Goal: Task Accomplishment & Management: Manage account settings

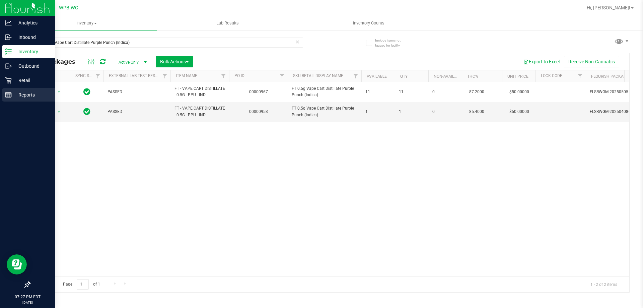
click at [12, 94] on p "Reports" at bounding box center [32, 95] width 40 height 8
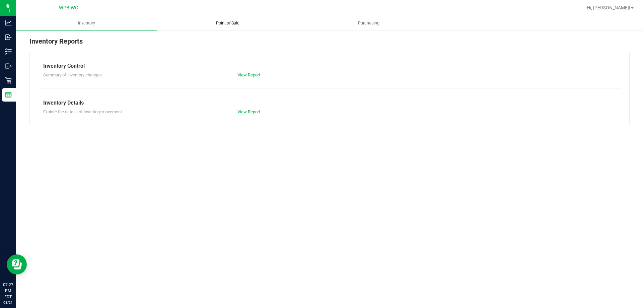
click at [232, 24] on span "Point of Sale" at bounding box center [228, 23] width 42 height 6
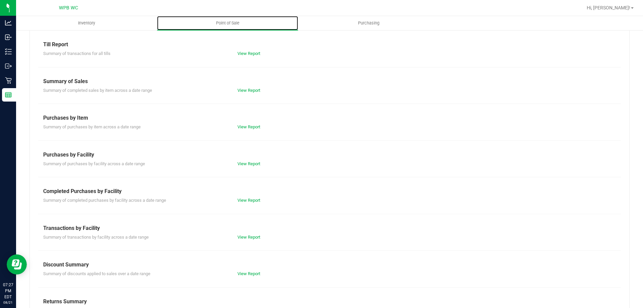
scroll to position [33, 0]
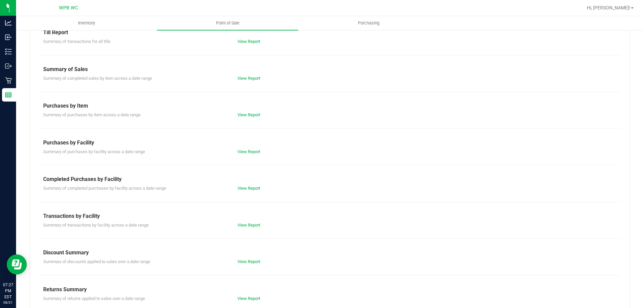
click at [247, 227] on div "View Report" at bounding box center [280, 225] width 97 height 7
click at [248, 226] on link "View Report" at bounding box center [248, 224] width 23 height 5
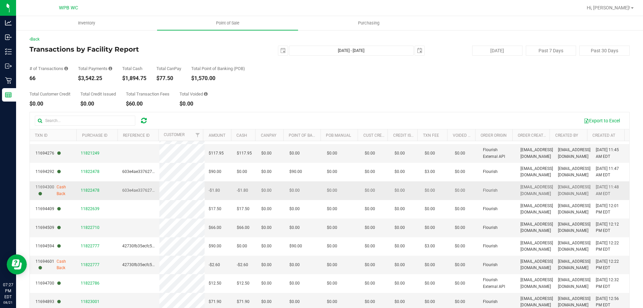
drag, startPoint x: 116, startPoint y: 190, endPoint x: 116, endPoint y: 198, distance: 7.4
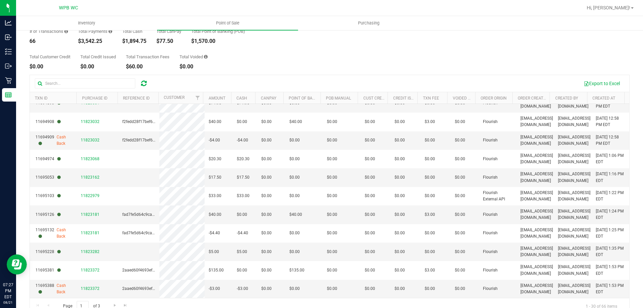
scroll to position [50, 0]
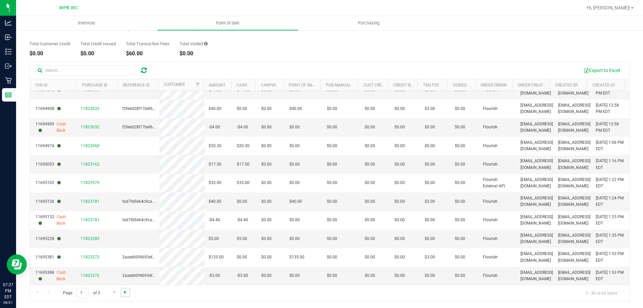
click at [123, 290] on span "Go to the last page" at bounding box center [125, 291] width 5 height 5
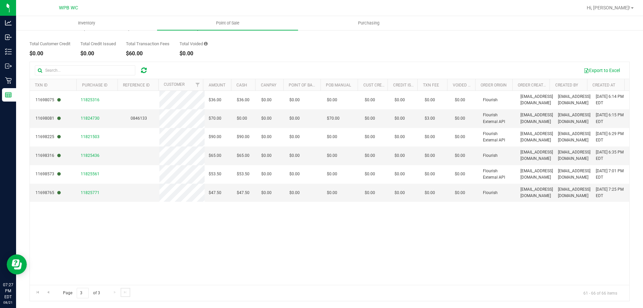
scroll to position [0, 0]
click at [92, 193] on span "11825771" at bounding box center [90, 192] width 19 height 5
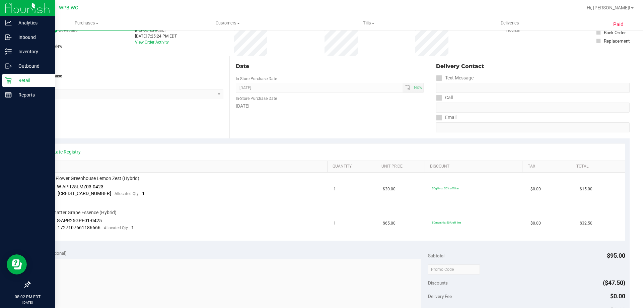
click at [7, 79] on icon at bounding box center [8, 80] width 7 height 7
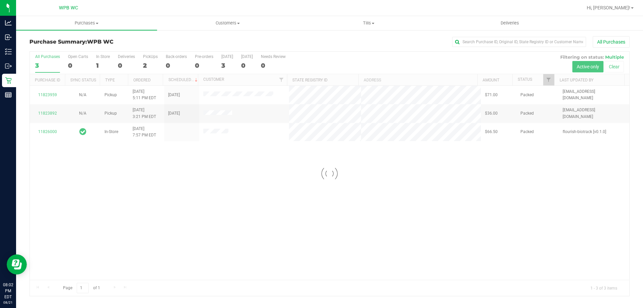
click at [272, 209] on div at bounding box center [329, 174] width 599 height 244
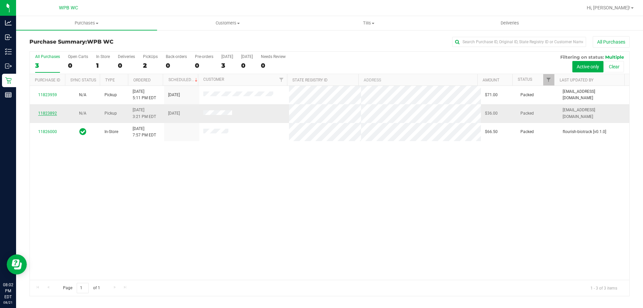
click at [49, 114] on link "11823892" at bounding box center [47, 113] width 19 height 5
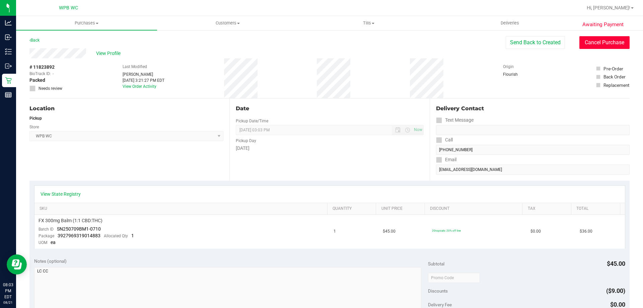
click at [618, 46] on button "Cancel Purchase" at bounding box center [604, 42] width 50 height 13
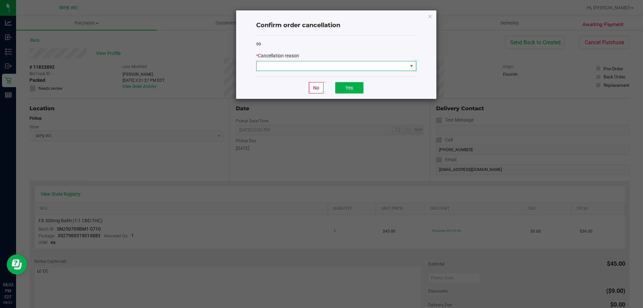
click at [353, 68] on span at bounding box center [331, 65] width 151 height 9
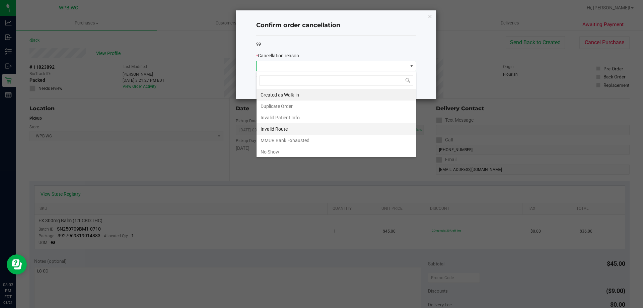
scroll to position [10, 160]
click at [285, 151] on li "No Show" at bounding box center [335, 151] width 159 height 11
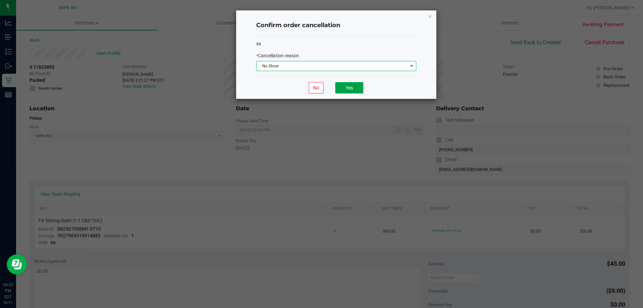
click at [344, 89] on button "Yes" at bounding box center [349, 87] width 28 height 11
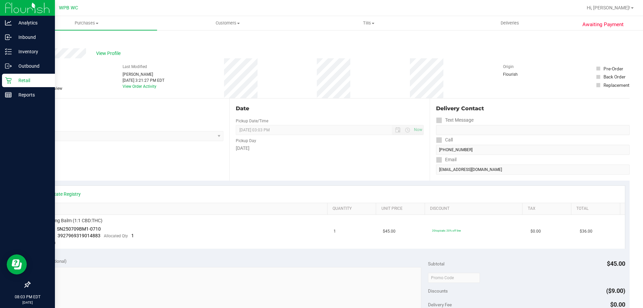
click at [5, 80] on icon at bounding box center [8, 80] width 7 height 7
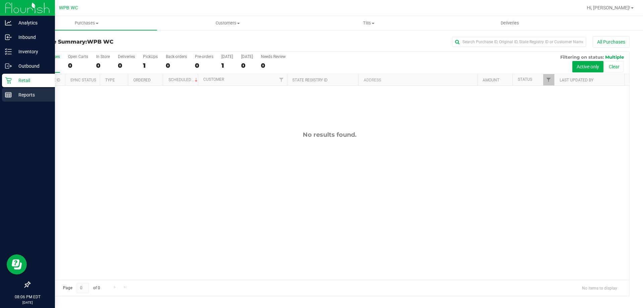
click at [14, 91] on p "Reports" at bounding box center [32, 95] width 40 height 8
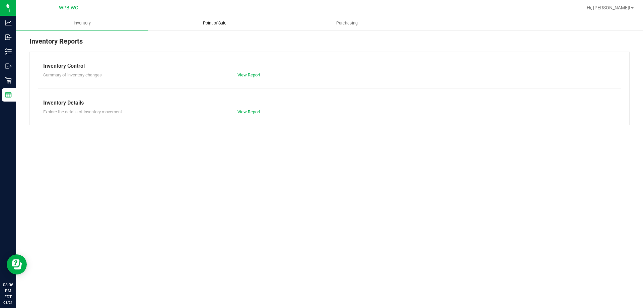
click at [210, 17] on uib-tab-heading "Point of Sale" at bounding box center [215, 22] width 132 height 13
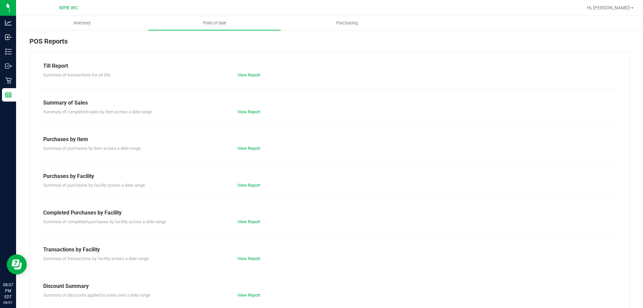
click at [249, 224] on div "View Report" at bounding box center [280, 221] width 97 height 7
click at [249, 220] on link "View Report" at bounding box center [248, 221] width 23 height 5
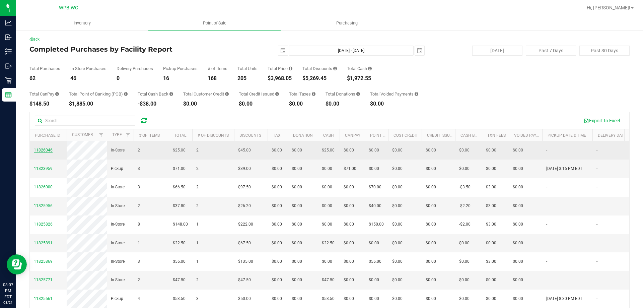
click at [50, 152] on span "11826046" at bounding box center [43, 150] width 19 height 5
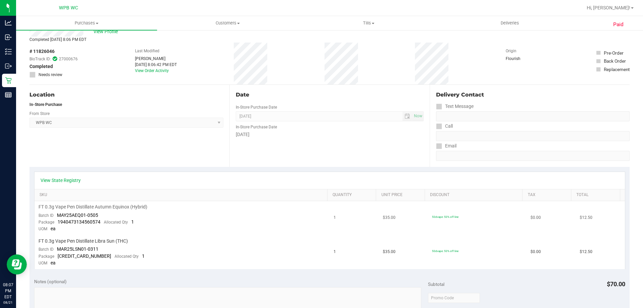
scroll to position [33, 0]
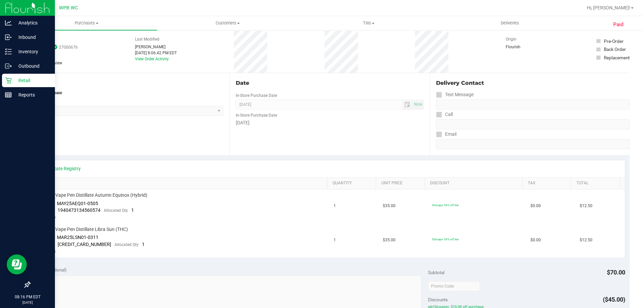
click at [12, 82] on p "Retail" at bounding box center [32, 80] width 40 height 8
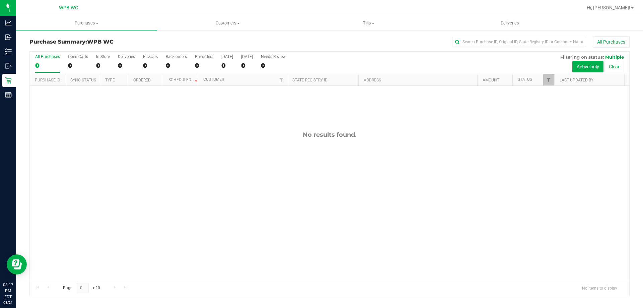
click at [458, 167] on div "No results found." at bounding box center [329, 205] width 599 height 239
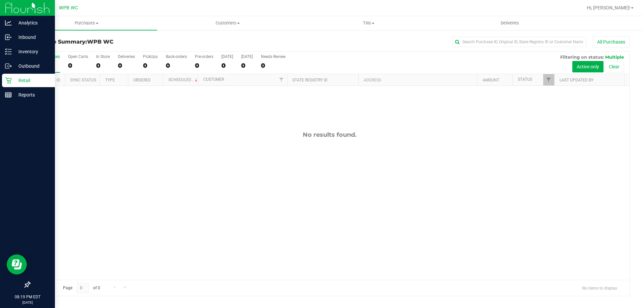
click at [17, 81] on p "Retail" at bounding box center [32, 80] width 40 height 8
